Goal: Task Accomplishment & Management: Use online tool/utility

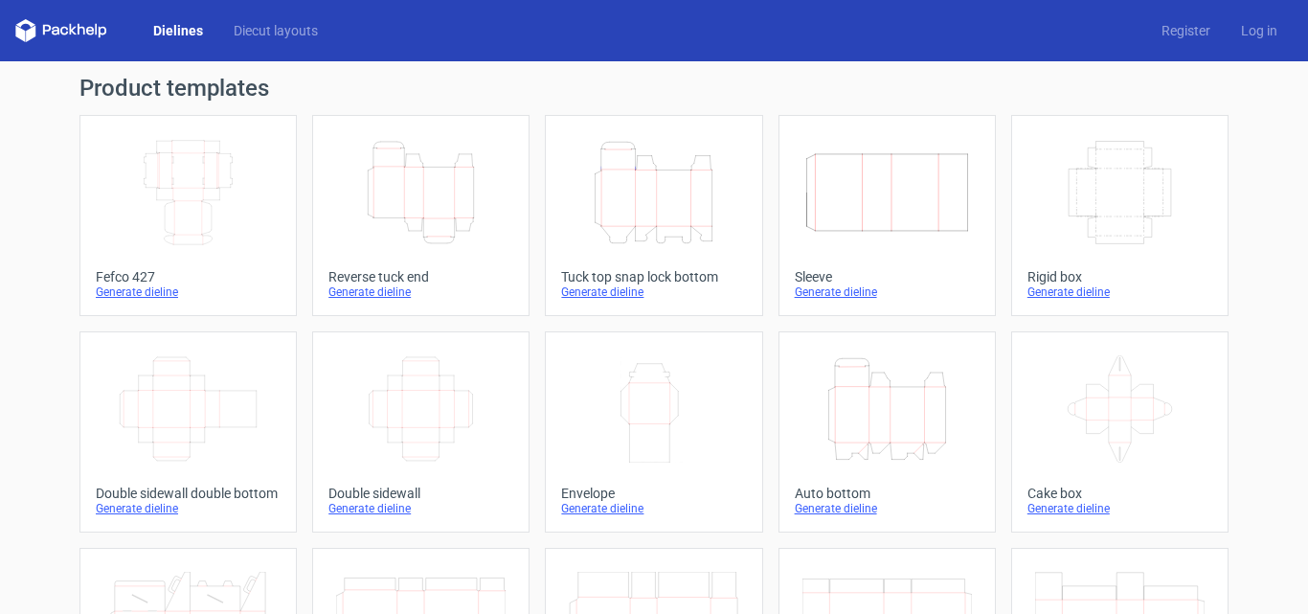
click at [358, 298] on div "Generate dieline" at bounding box center [420, 291] width 185 height 15
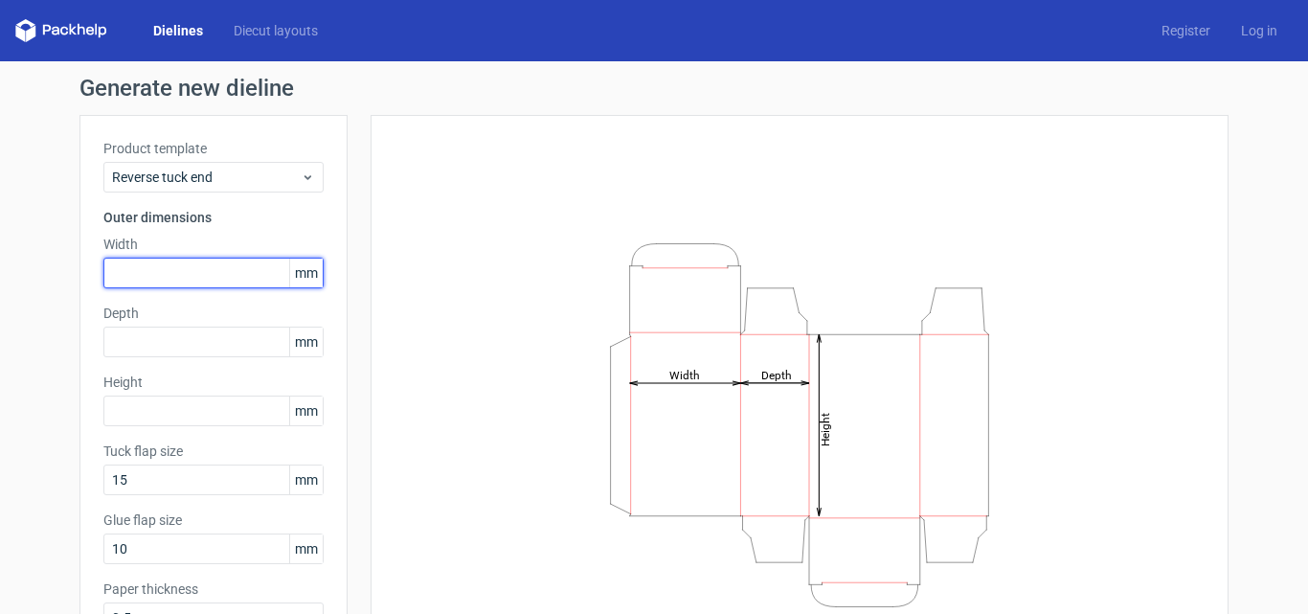
click at [170, 282] on input "text" at bounding box center [213, 273] width 220 height 31
click at [202, 267] on input "text" at bounding box center [213, 273] width 220 height 31
paste input "1070"
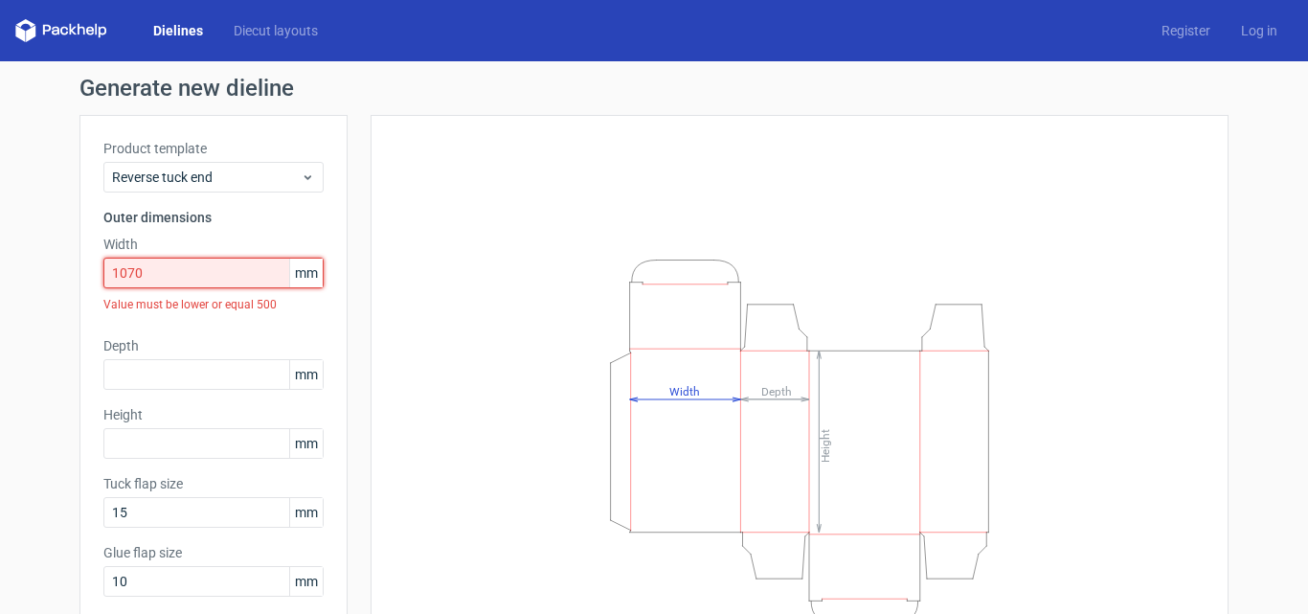
click at [186, 265] on input "1070" at bounding box center [213, 273] width 220 height 31
click at [215, 276] on input "1070" at bounding box center [213, 273] width 220 height 31
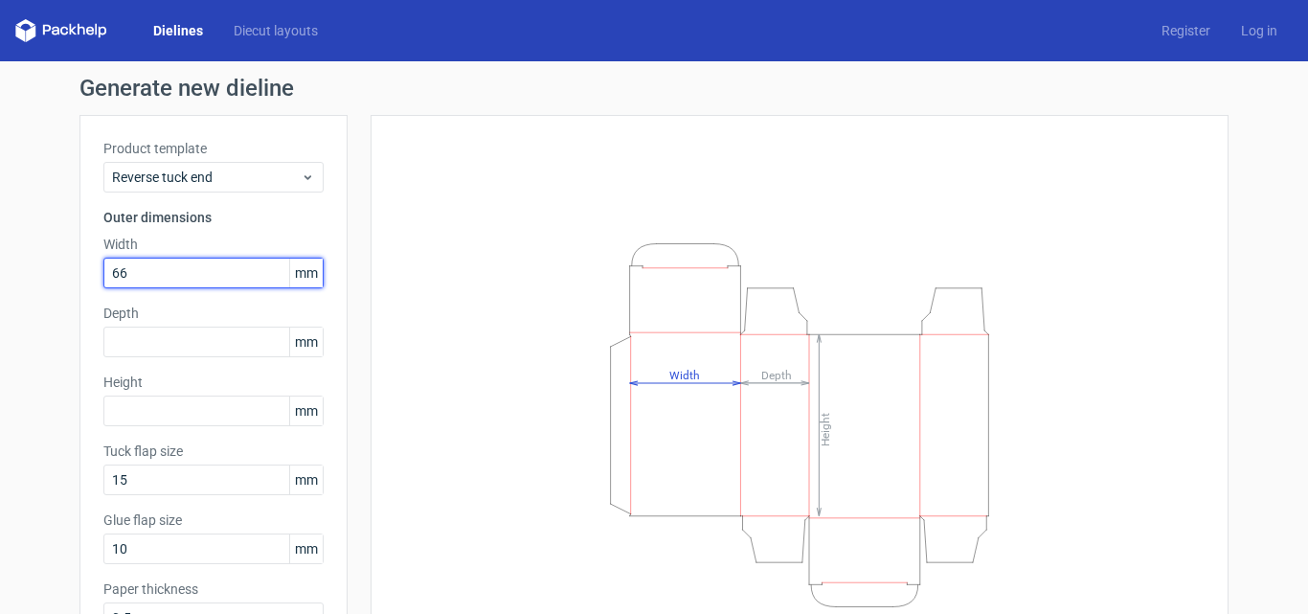
type input "66"
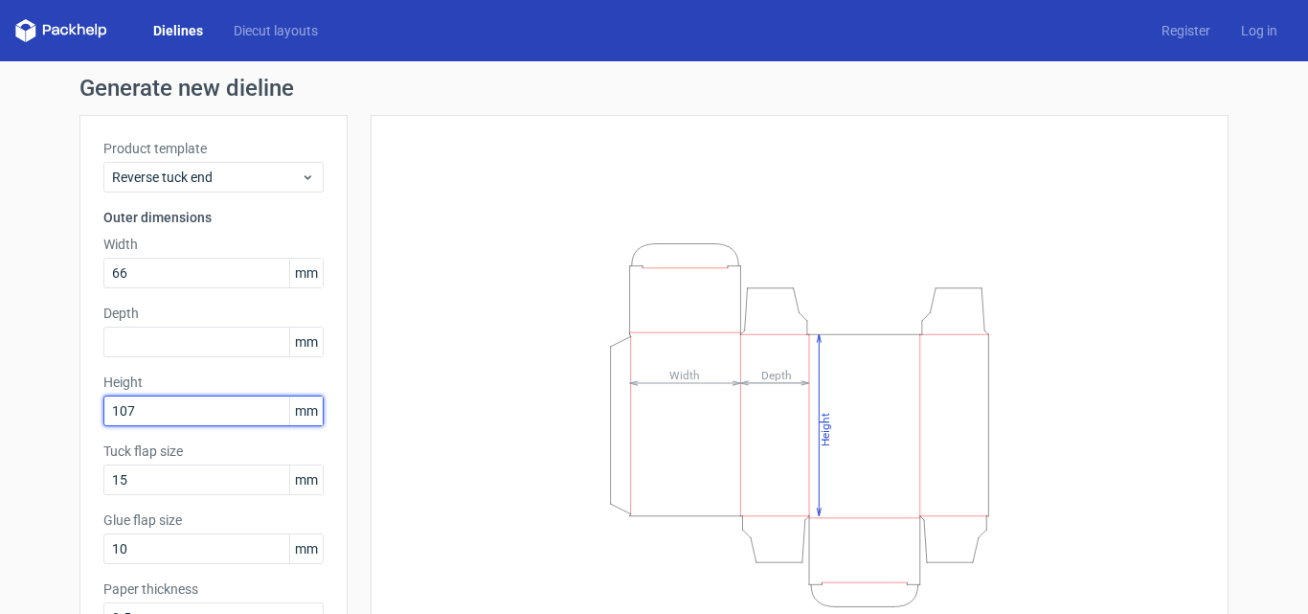
type input "107"
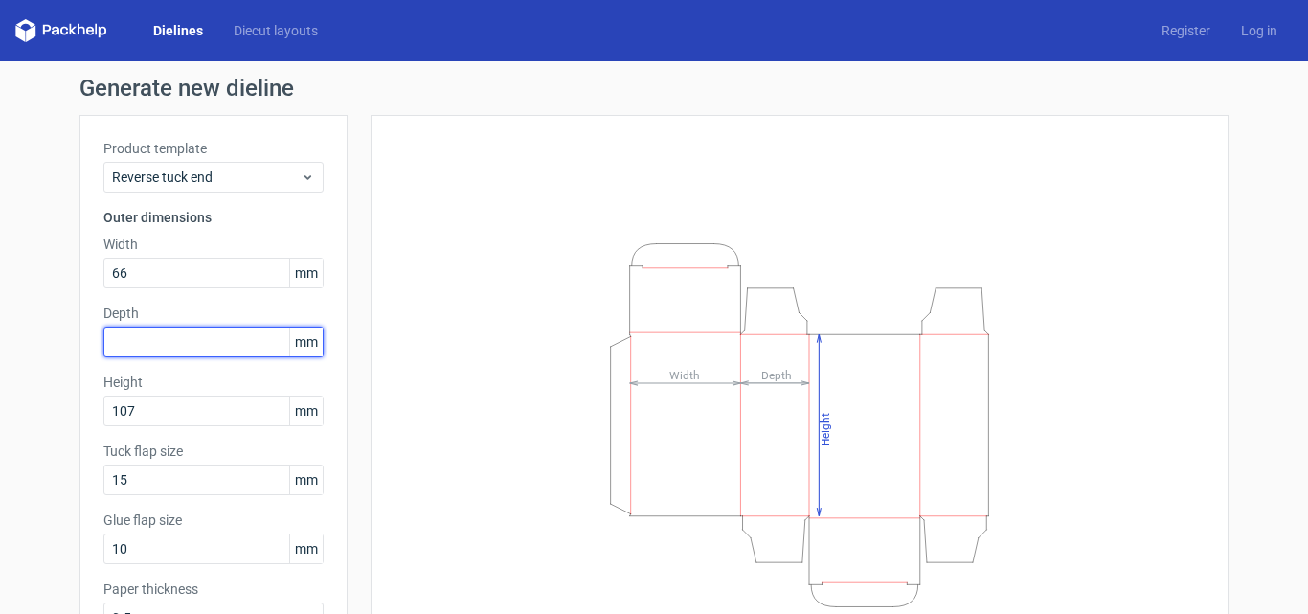
click at [164, 338] on input "text" at bounding box center [213, 341] width 220 height 31
click at [215, 341] on input "text" at bounding box center [213, 341] width 220 height 31
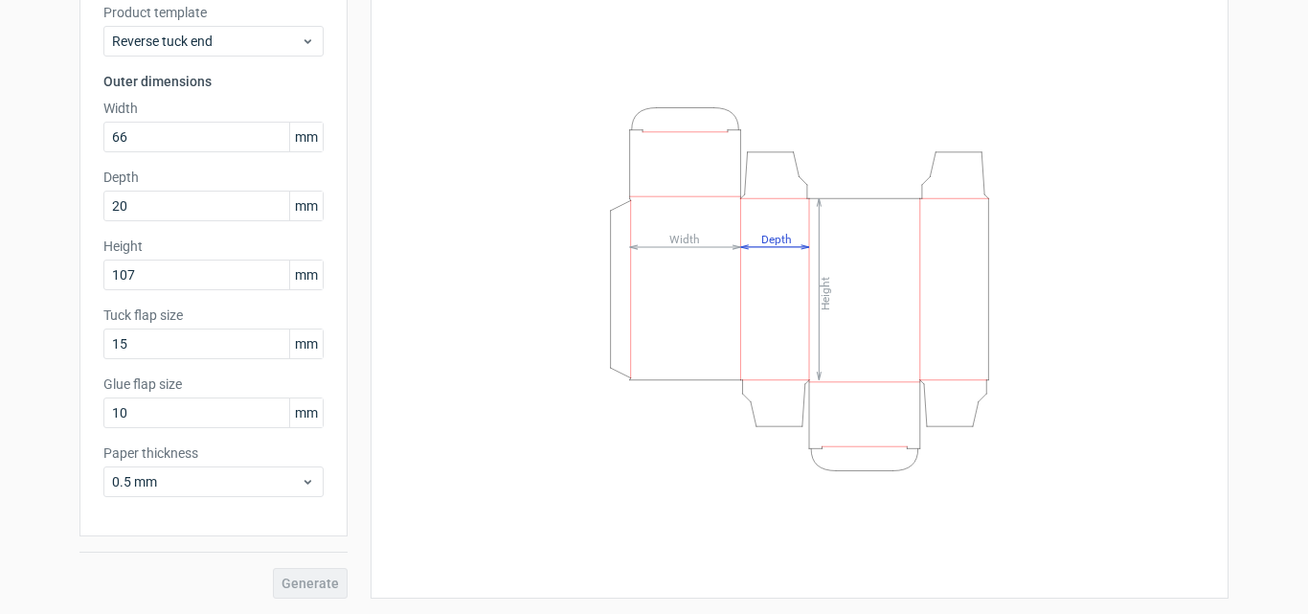
click at [302, 573] on div "Generate" at bounding box center [213, 567] width 268 height 62
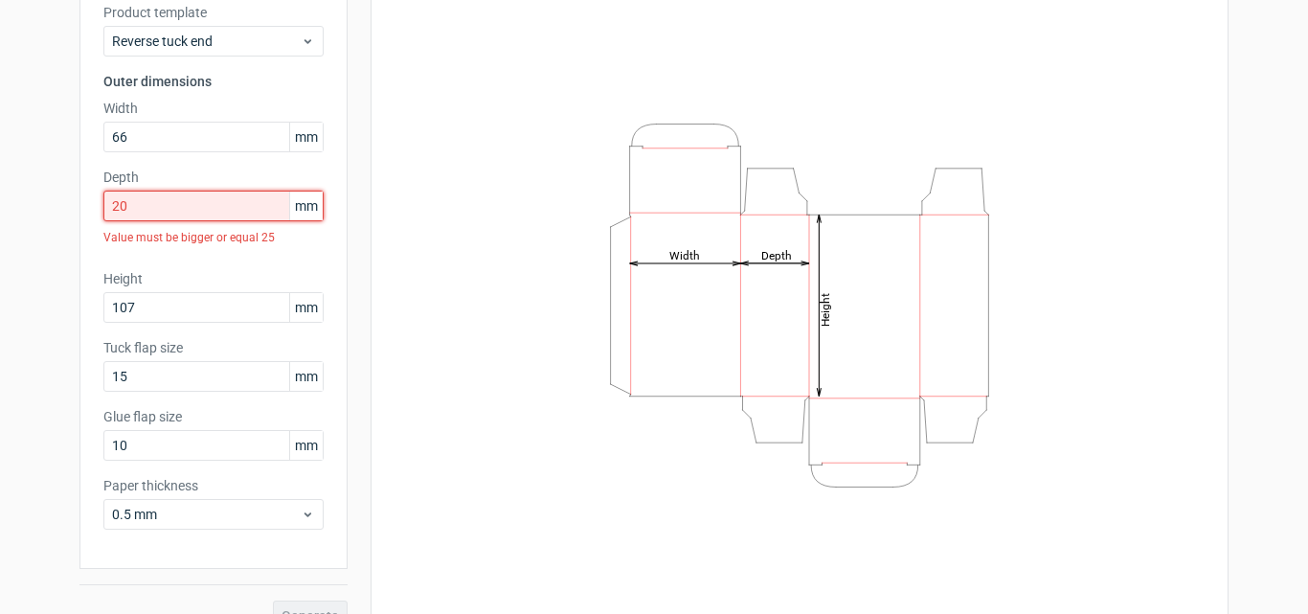
click at [178, 217] on input "20" at bounding box center [213, 205] width 220 height 31
drag, startPoint x: 189, startPoint y: 213, endPoint x: 6, endPoint y: 213, distance: 182.8
click at [6, 213] on div "Generate new dieline Product template Reverse tuck end Outer dimensions Width 6…" at bounding box center [654, 285] width 1308 height 721
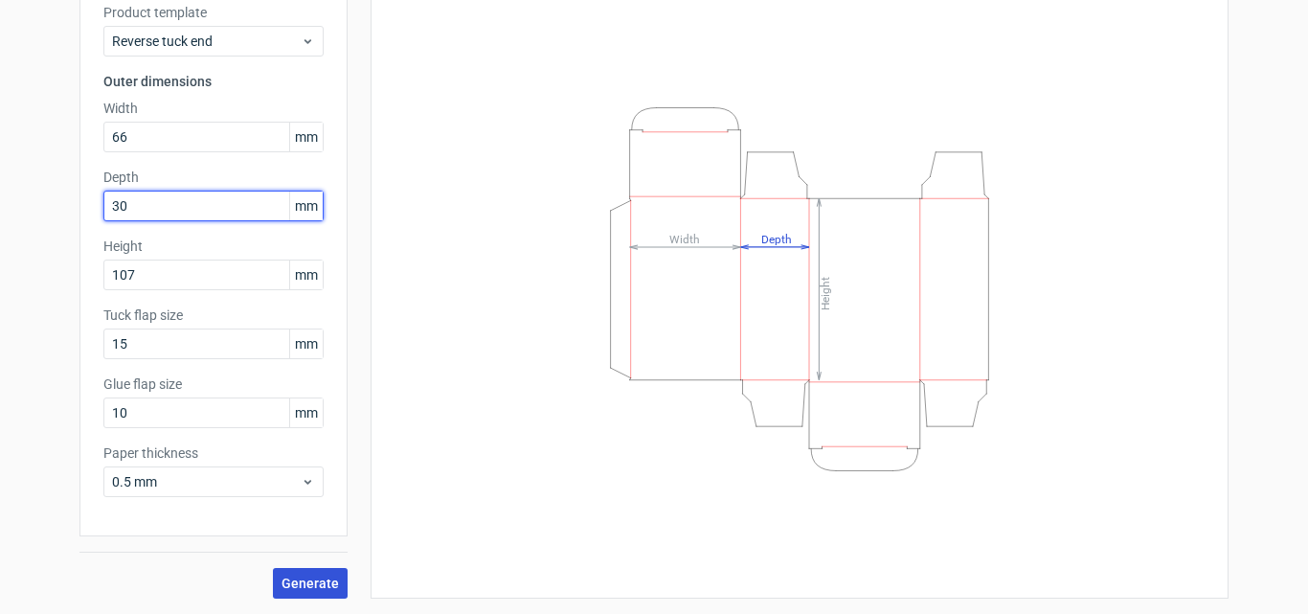
type input "30"
click at [303, 582] on span "Generate" at bounding box center [309, 582] width 57 height 13
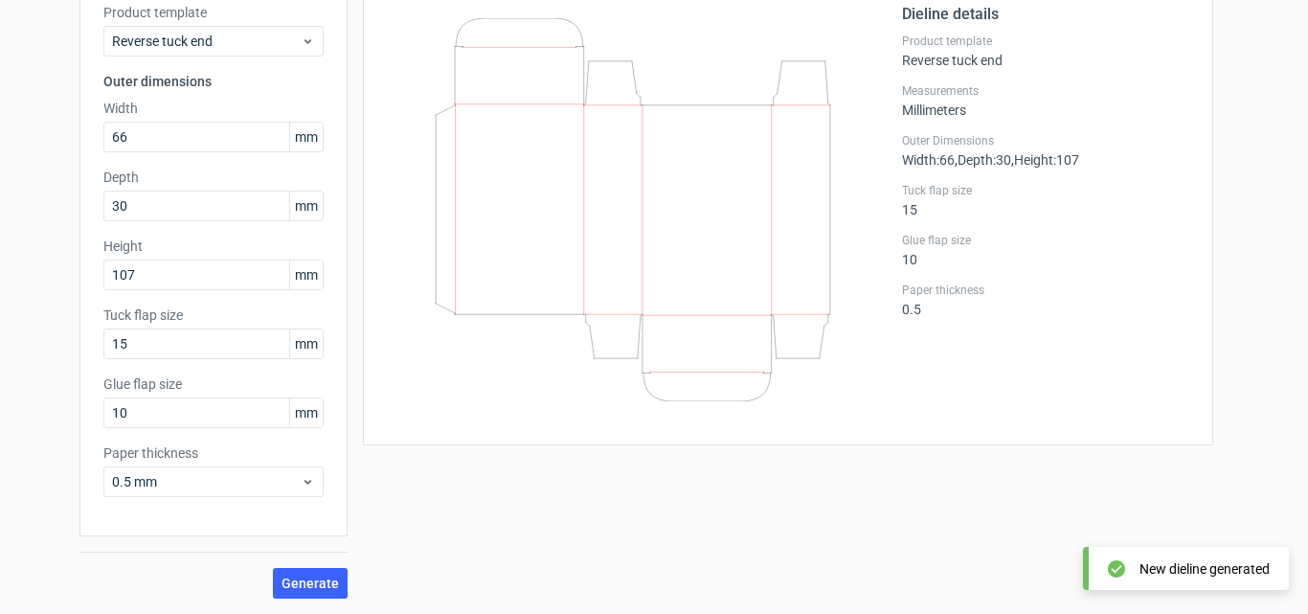
scroll to position [40, 0]
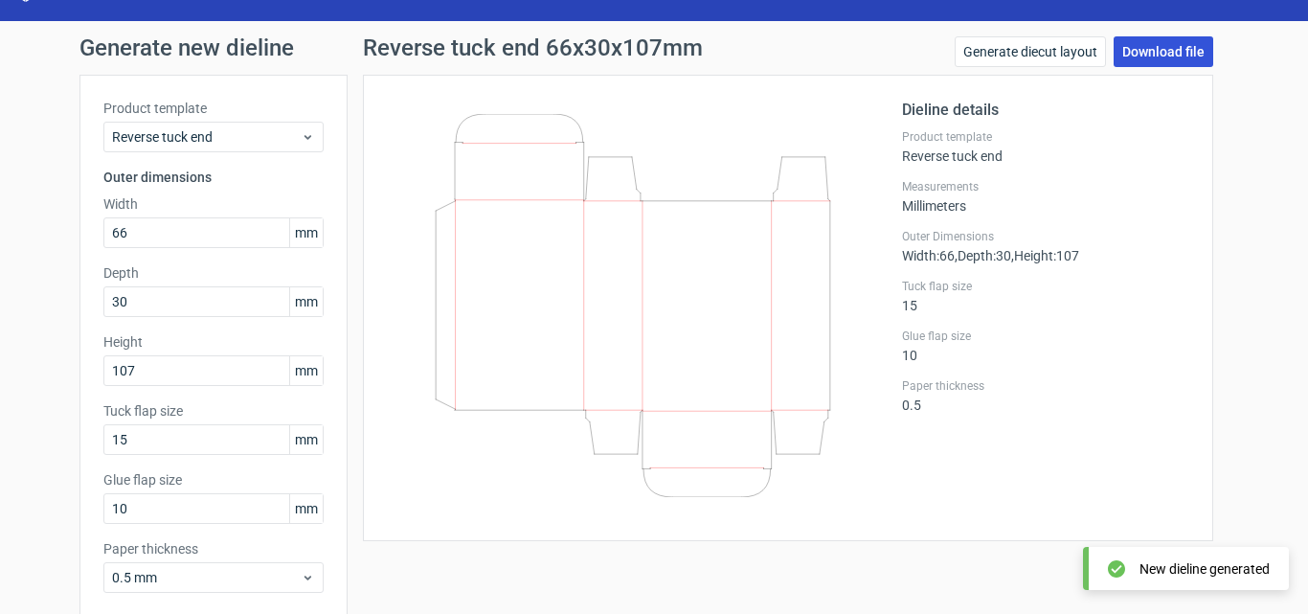
click at [1162, 49] on link "Download file" at bounding box center [1163, 51] width 100 height 31
